Goal: Go to known website: Go to known website

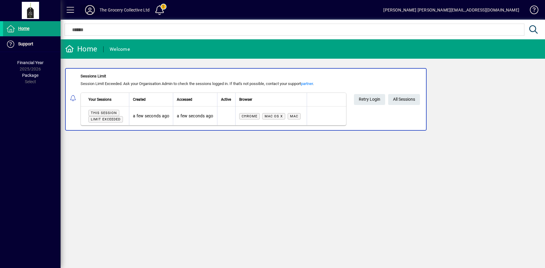
click at [92, 11] on icon at bounding box center [90, 10] width 12 height 10
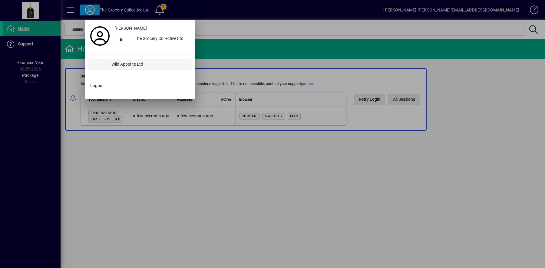
click at [111, 63] on div "Wild Appetite Ltd" at bounding box center [150, 64] width 86 height 11
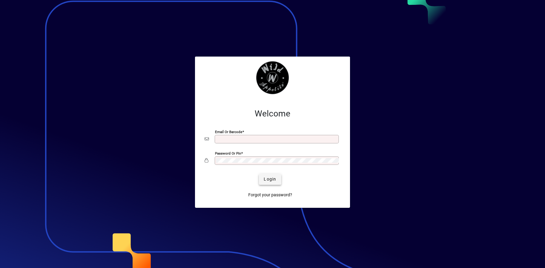
type input "**********"
click at [270, 181] on span "Login" at bounding box center [270, 179] width 12 height 6
